Goal: Transaction & Acquisition: Purchase product/service

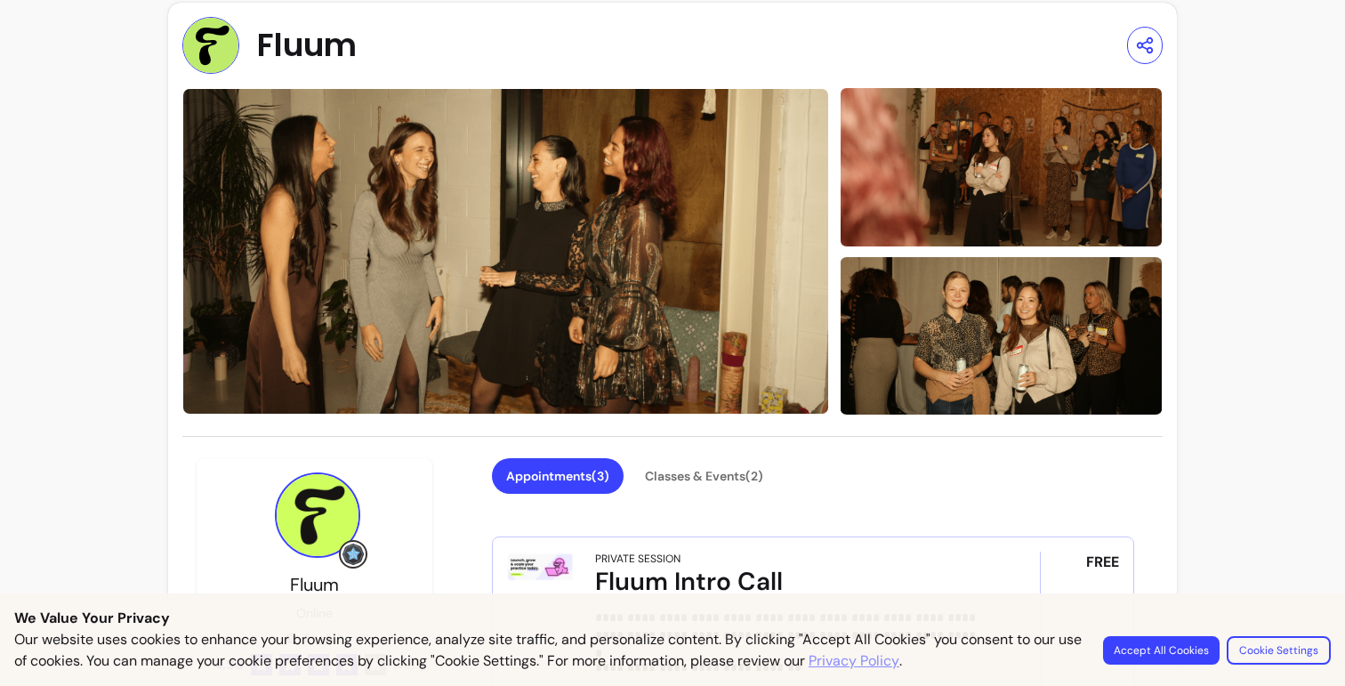
scroll to position [20, 0]
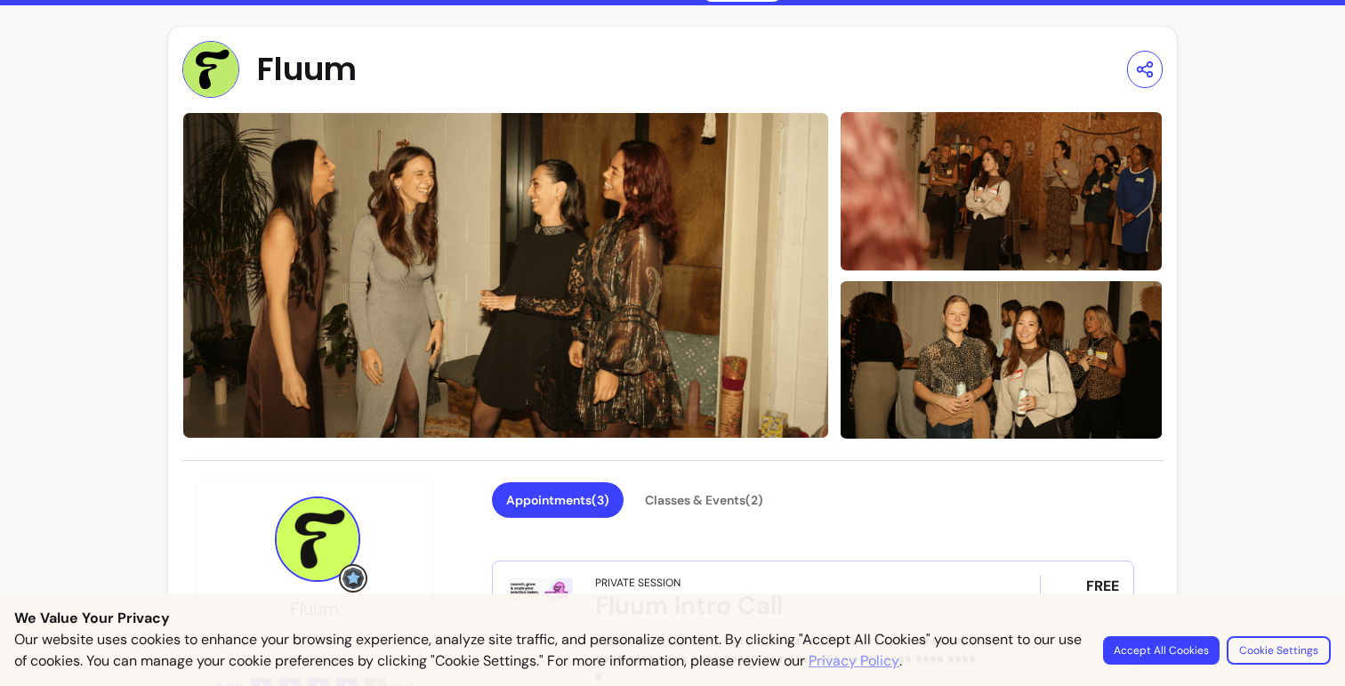
click at [1033, 200] on img at bounding box center [1001, 191] width 323 height 162
click at [992, 214] on img at bounding box center [1001, 191] width 323 height 162
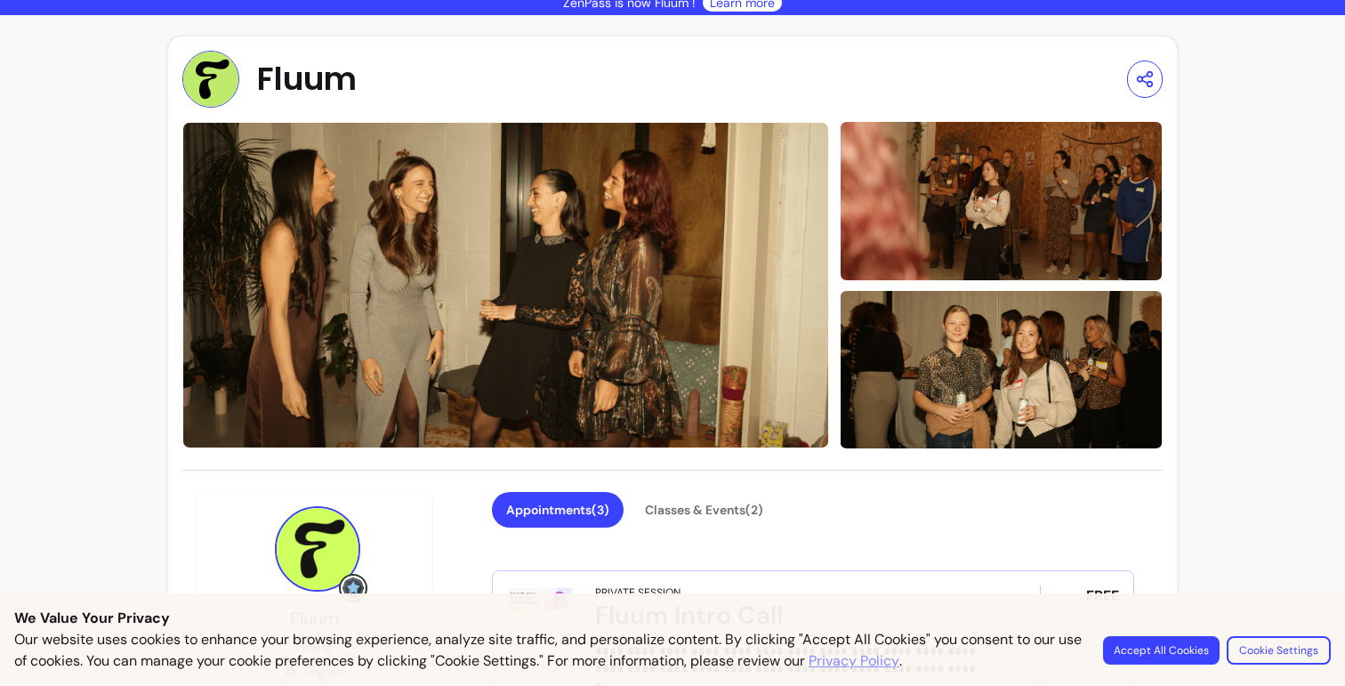
scroll to position [0, 0]
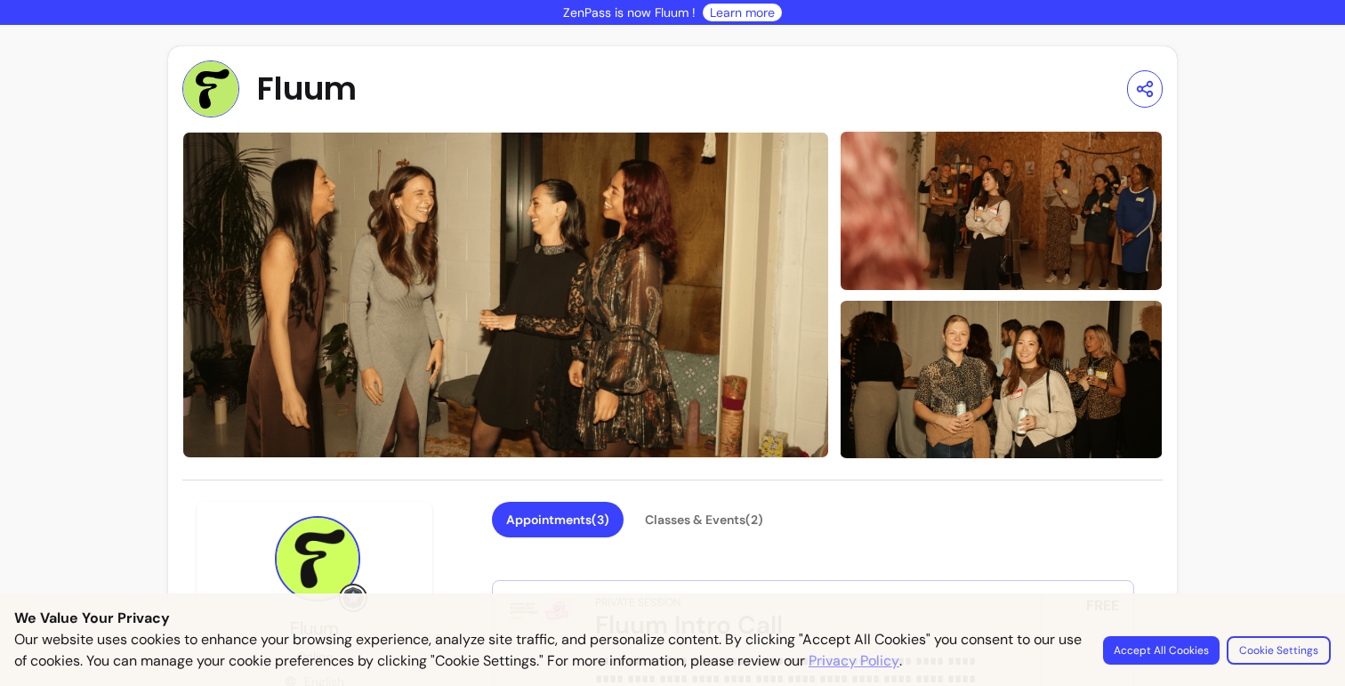
click at [216, 87] on img at bounding box center [210, 89] width 57 height 57
click at [219, 95] on img at bounding box center [210, 89] width 57 height 57
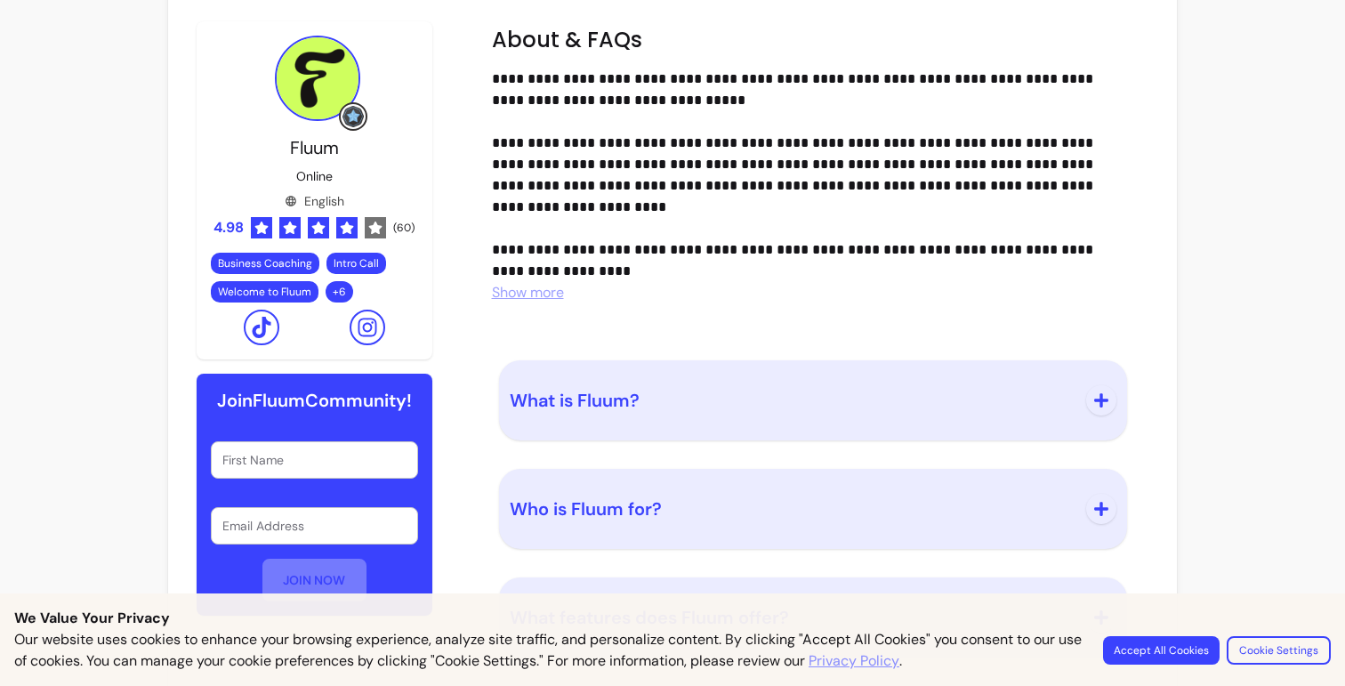
scroll to position [2270, 0]
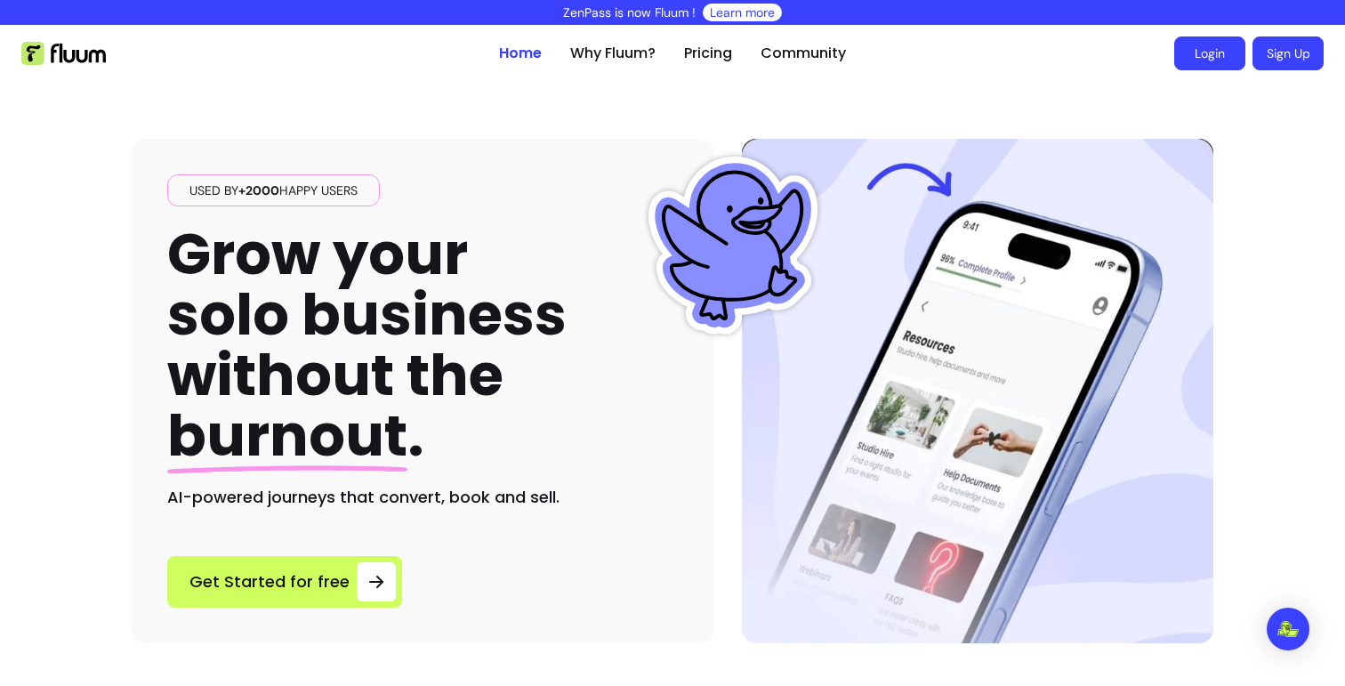
click at [1181, 45] on link "Login" at bounding box center [1210, 53] width 71 height 34
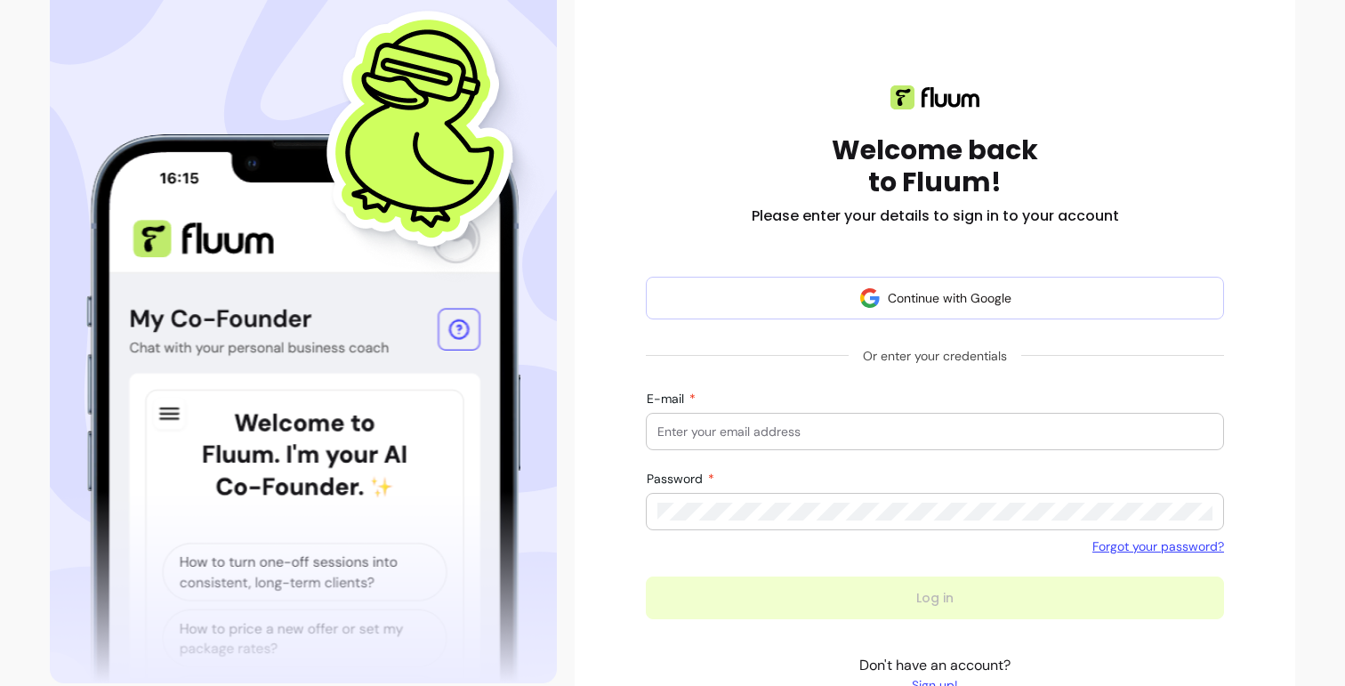
scroll to position [191, 0]
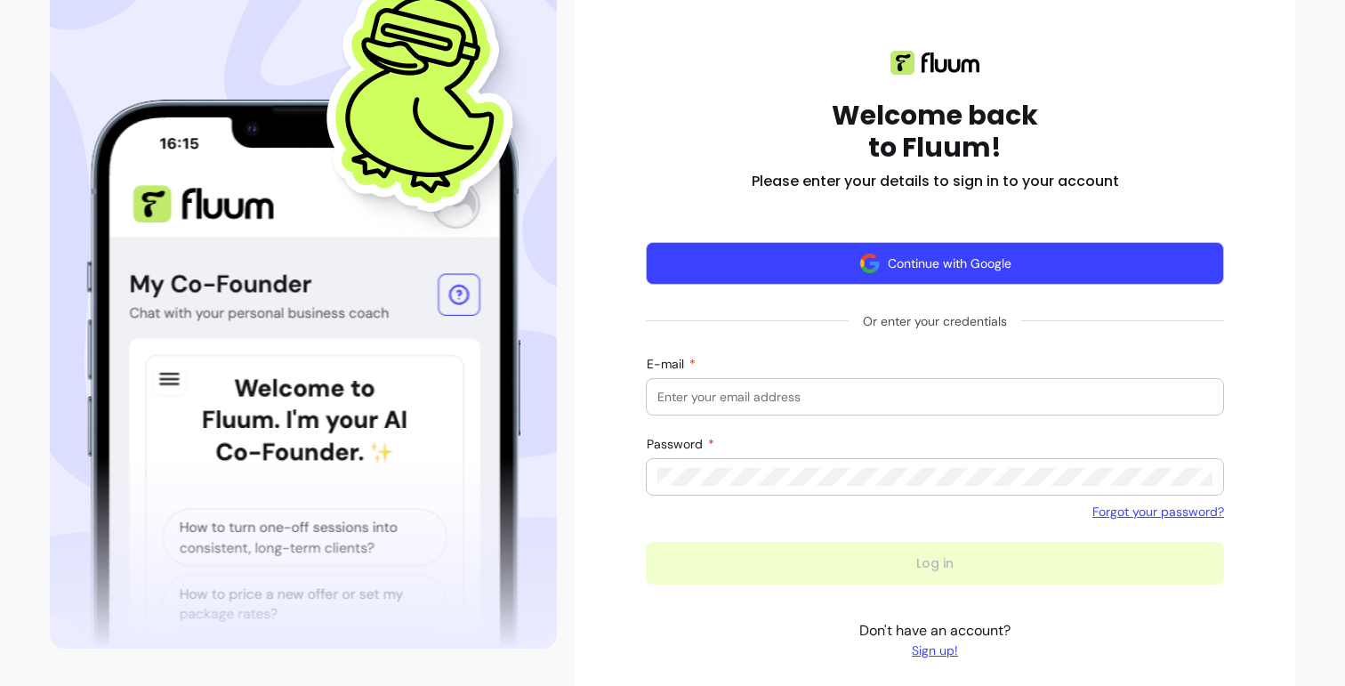
click at [865, 271] on img "button" at bounding box center [870, 263] width 21 height 21
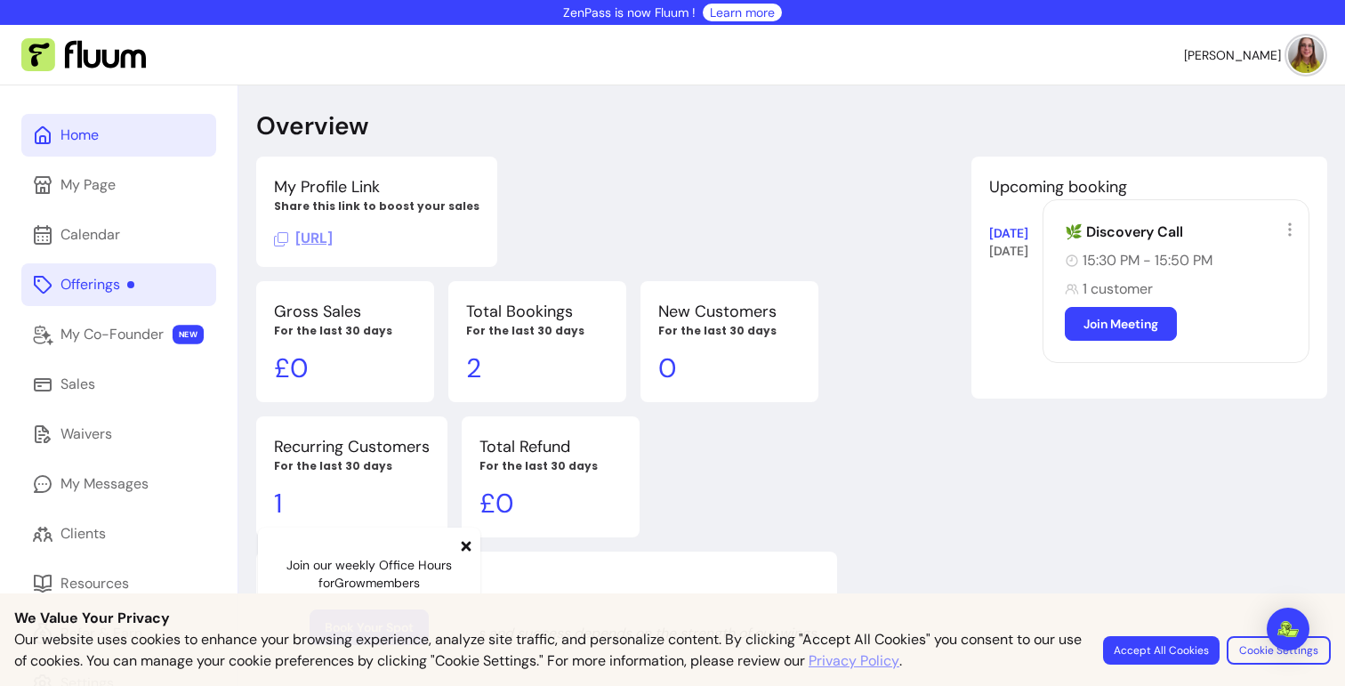
click at [136, 287] on link "Offerings" at bounding box center [118, 284] width 195 height 43
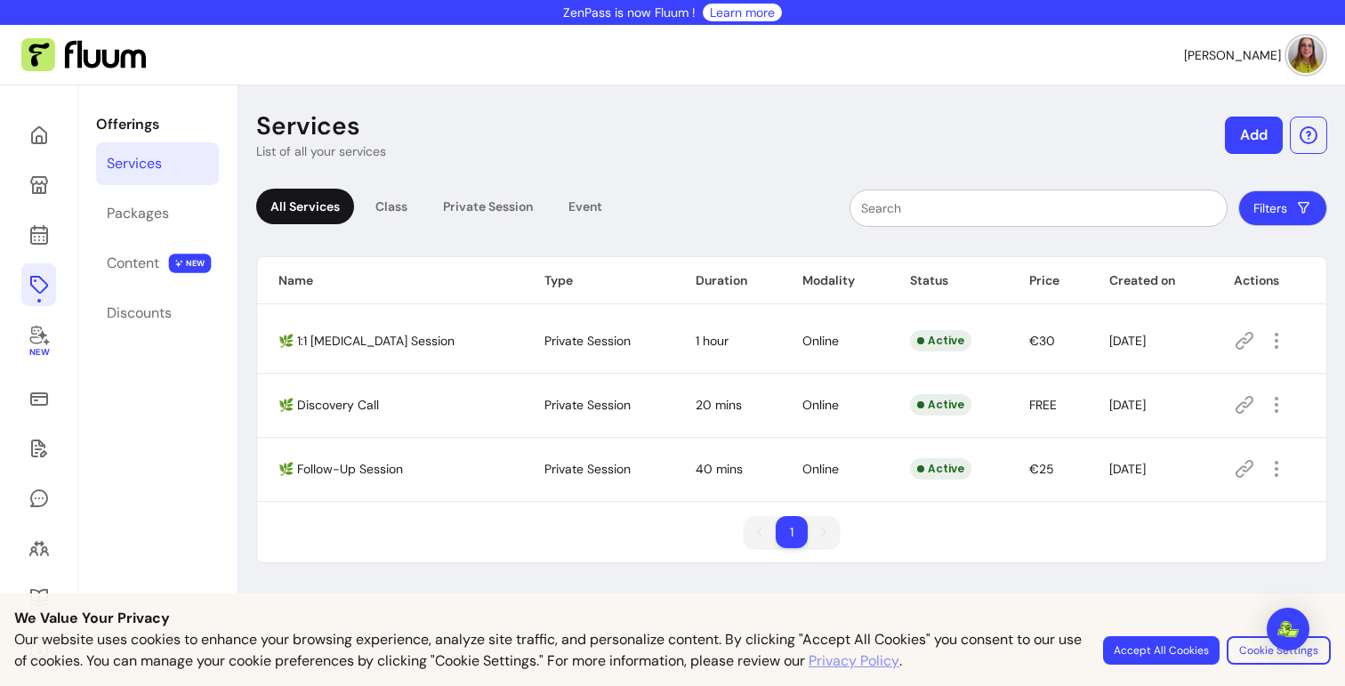
click at [1031, 347] on td "€30" at bounding box center [1047, 341] width 79 height 64
click at [1030, 343] on td "€30" at bounding box center [1047, 341] width 79 height 64
copy span "€30"
